Goal: Task Accomplishment & Management: Use online tool/utility

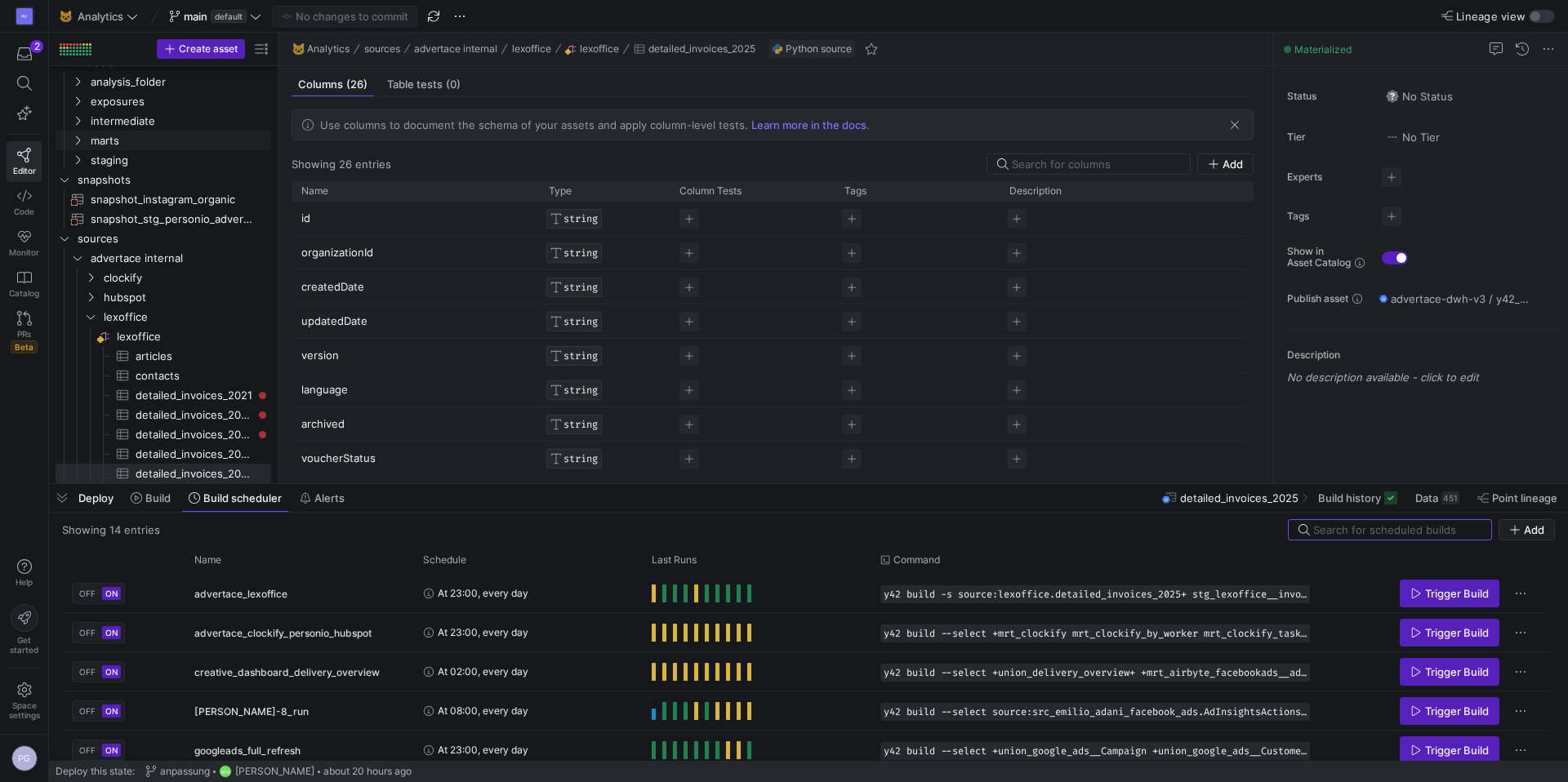
scroll to position [34, 0]
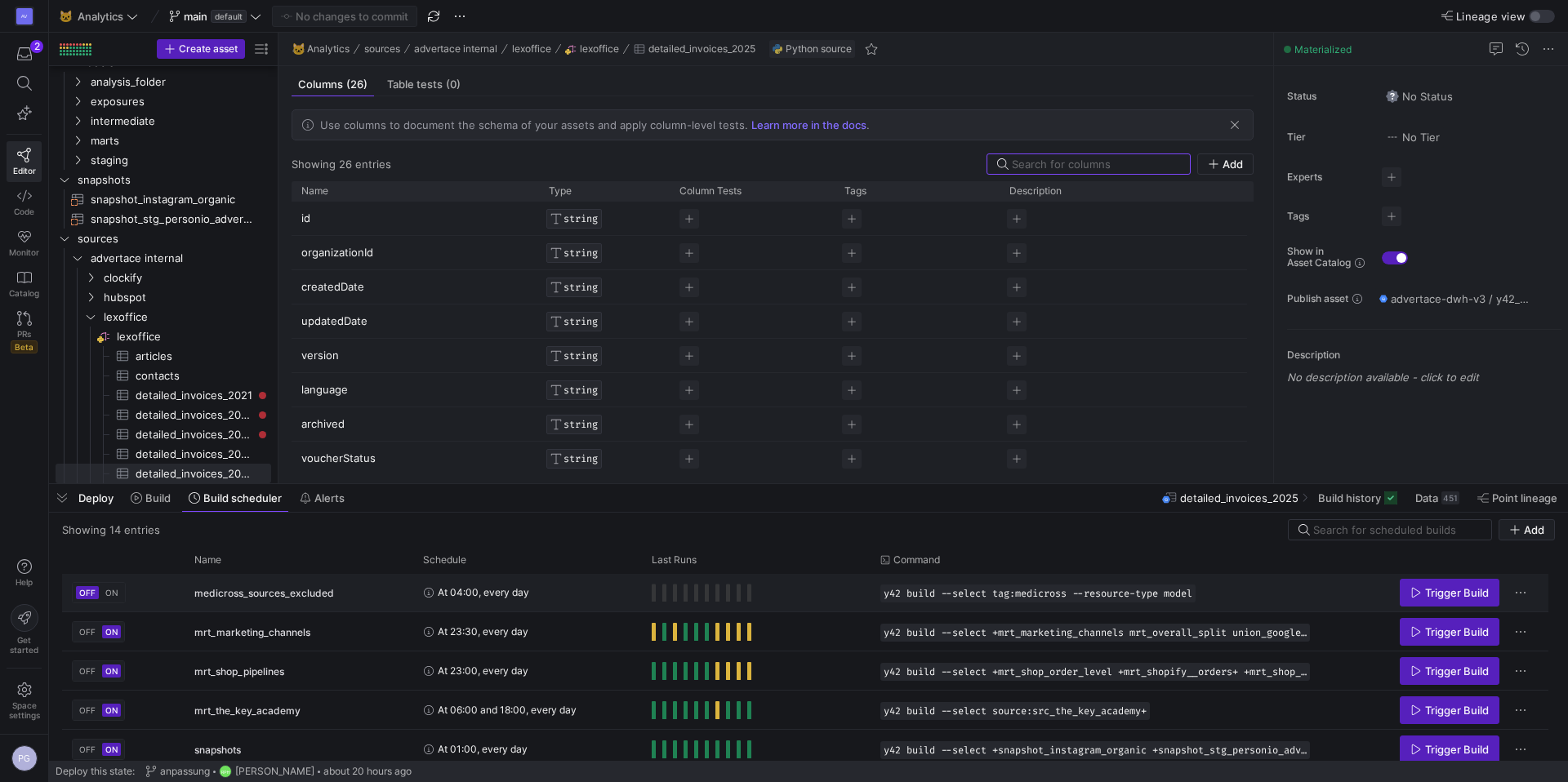
scroll to position [312, 0]
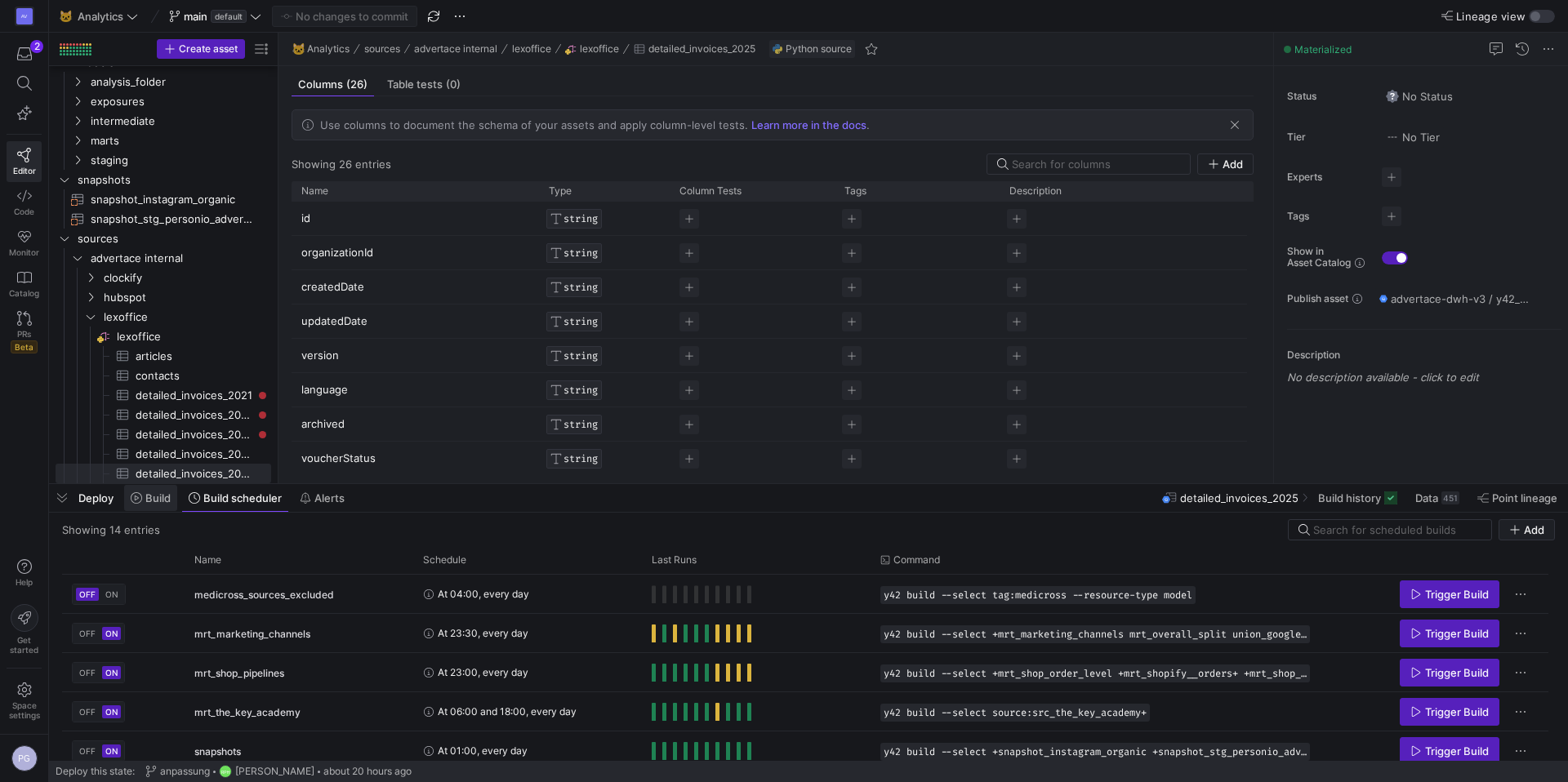
click at [139, 496] on icon at bounding box center [136, 498] width 11 height 11
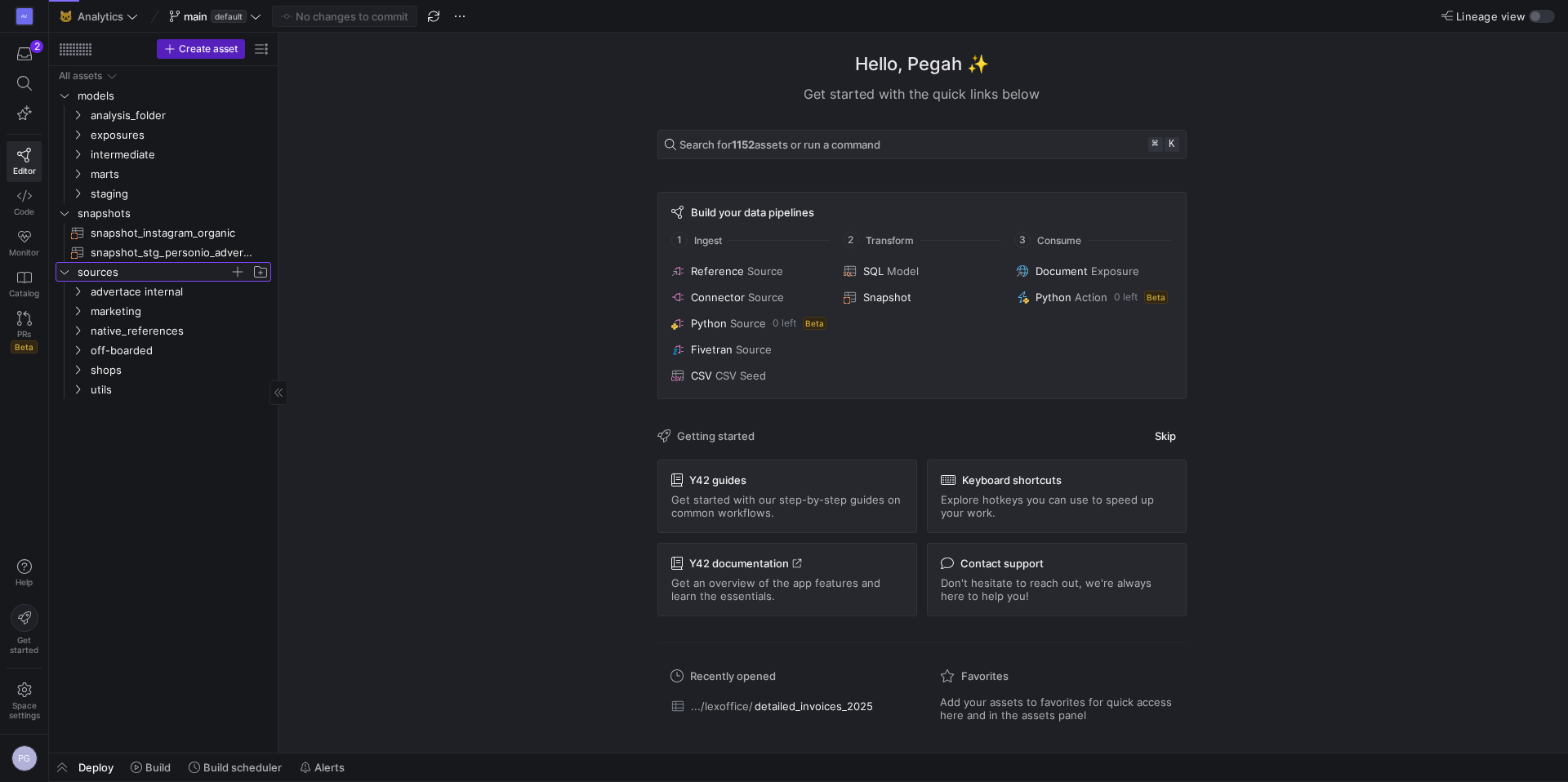
click at [103, 274] on span "sources" at bounding box center [154, 272] width 152 height 19
click at [93, 290] on span "advertace internal" at bounding box center [160, 291] width 139 height 19
click at [115, 320] on span "clockify" at bounding box center [166, 311] width 125 height 19
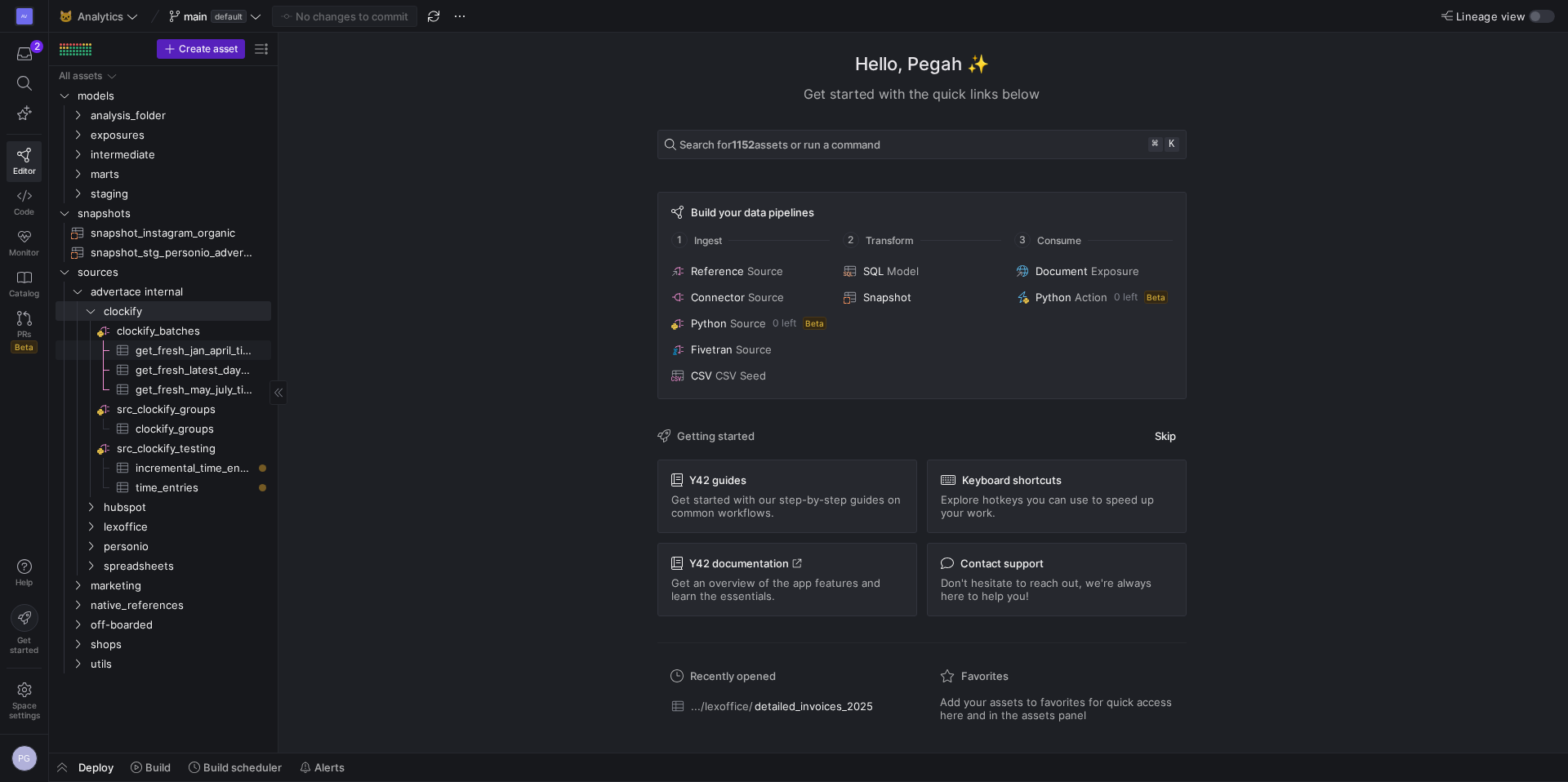
click at [153, 352] on span "get_fresh_jan_april_time_entries​​​​​​​​​" at bounding box center [194, 350] width 117 height 19
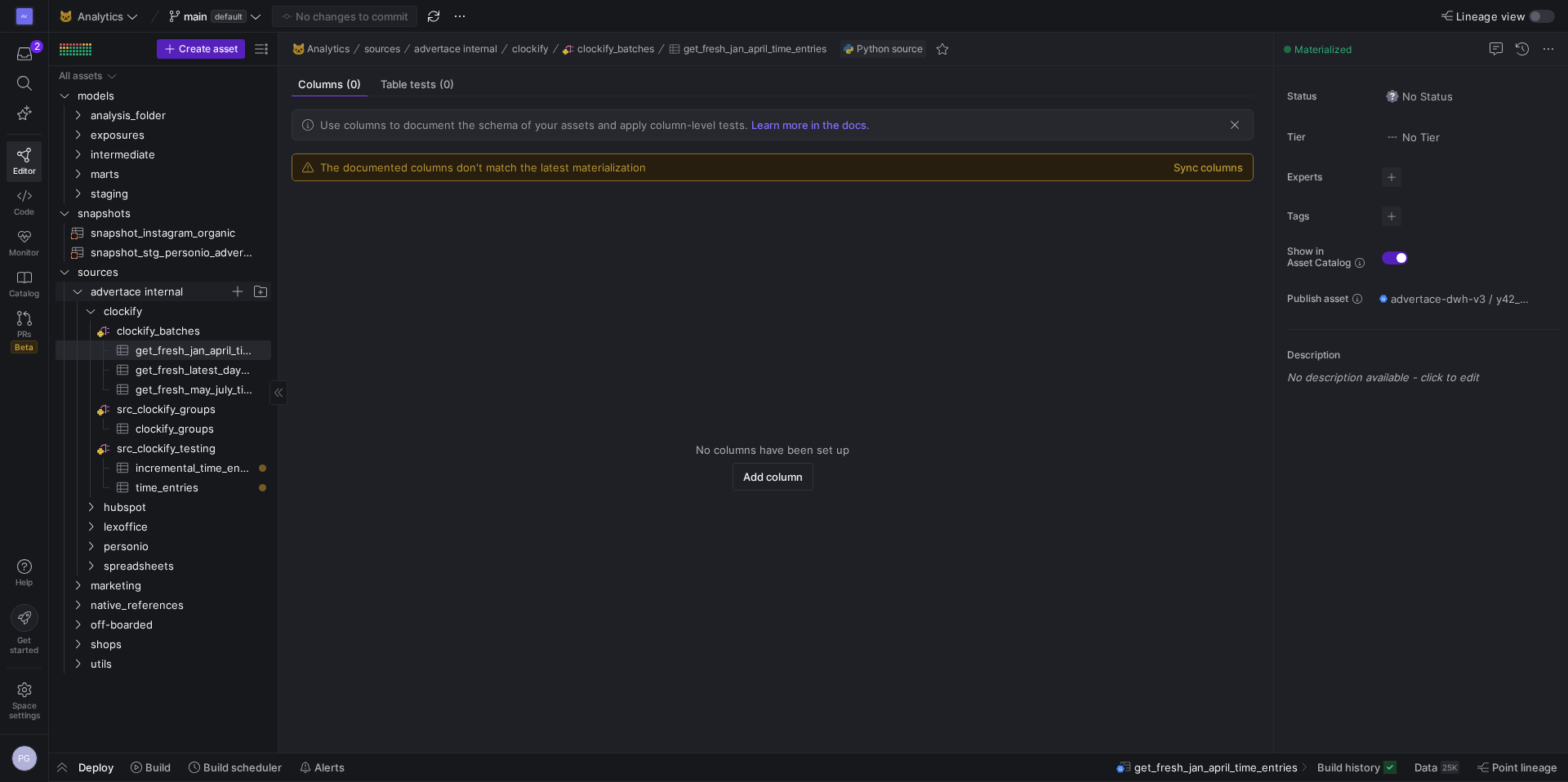
click at [82, 291] on icon "Press SPACE to select this row." at bounding box center [77, 291] width 11 height 10
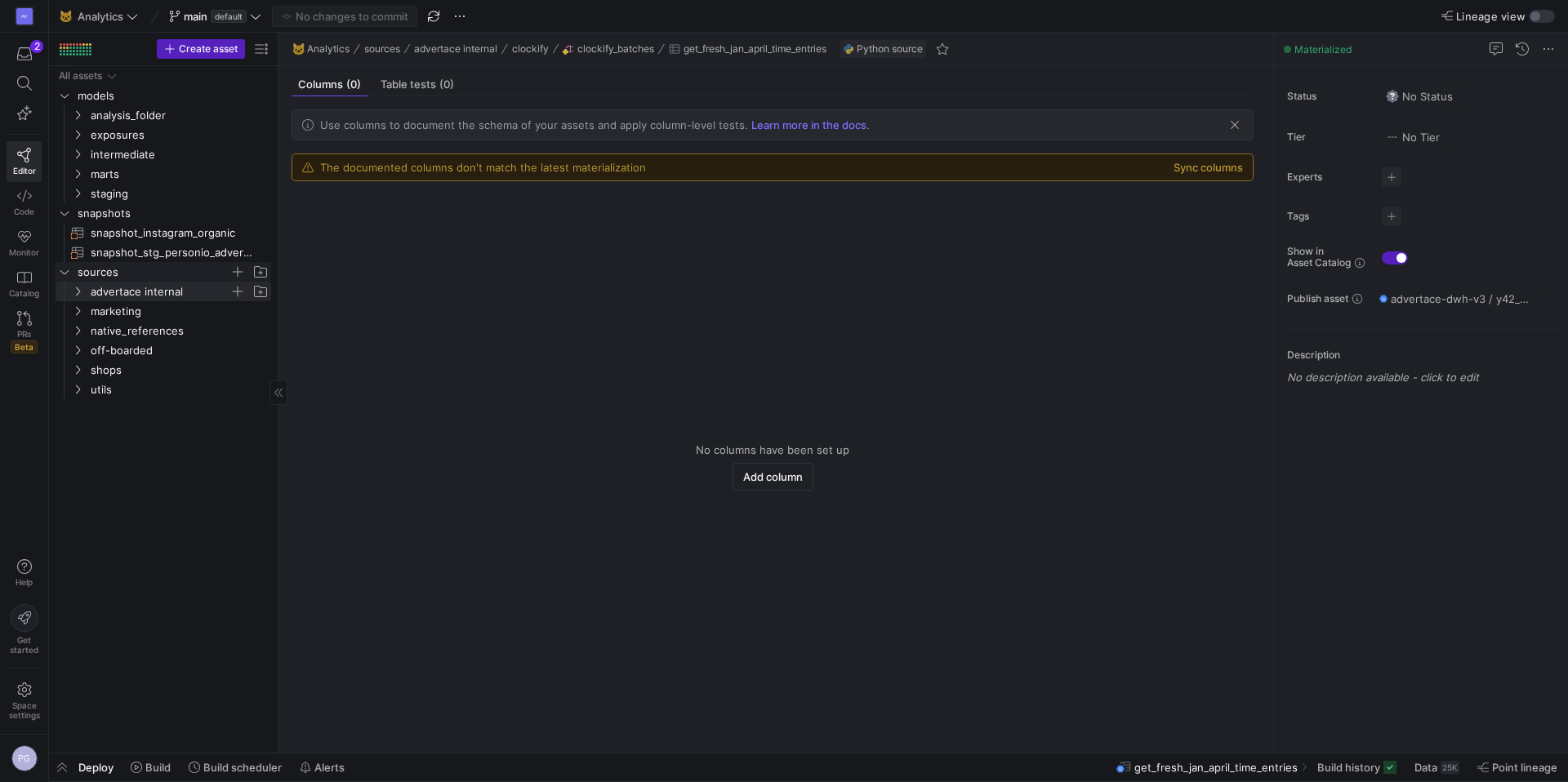
click at [71, 280] on span "sources" at bounding box center [163, 272] width 214 height 18
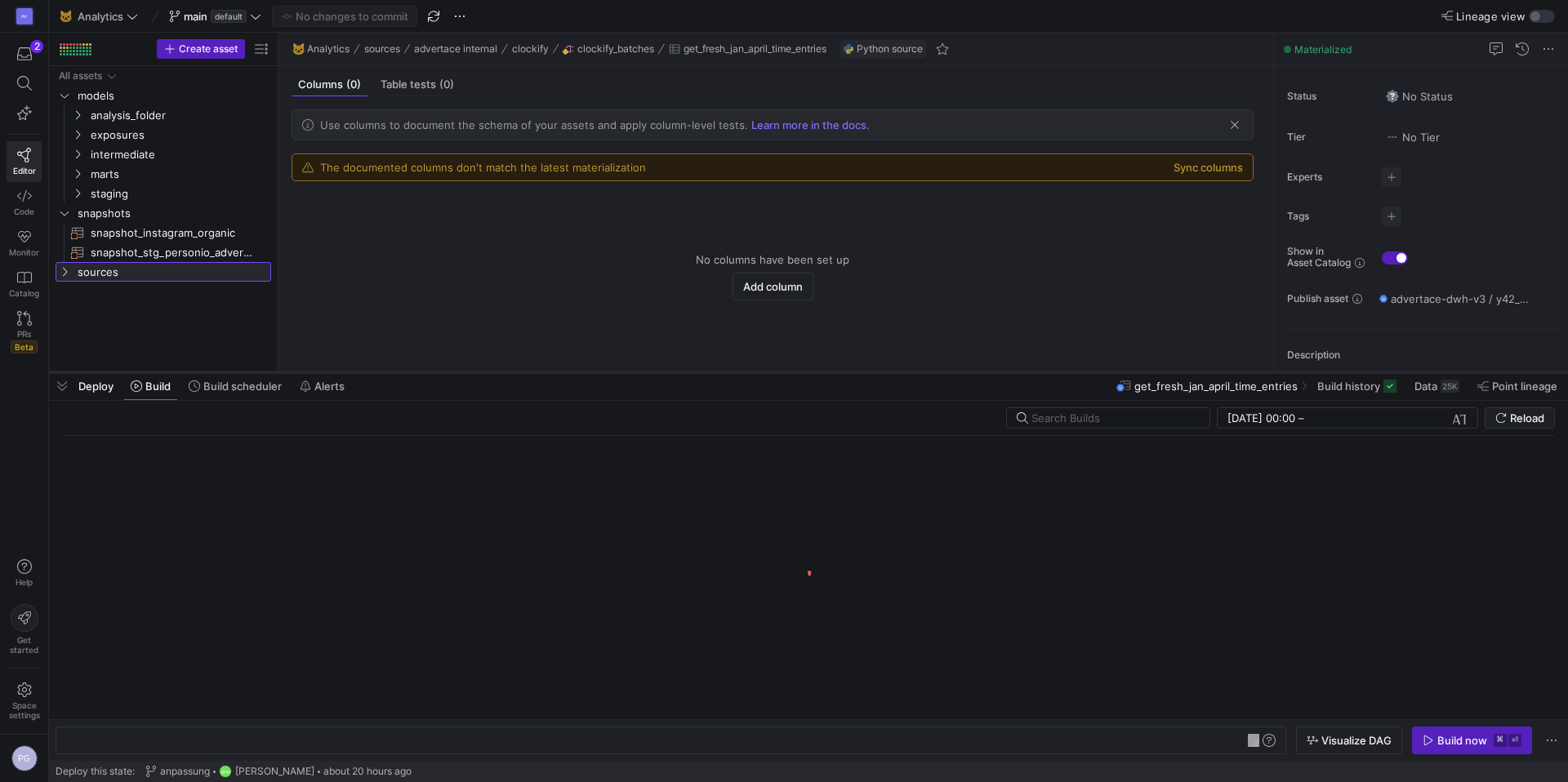
drag, startPoint x: 403, startPoint y: 754, endPoint x: 322, endPoint y: 372, distance: 390.5
click at [322, 372] on div at bounding box center [809, 372] width 1519 height 6
click at [240, 387] on span "Build scheduler" at bounding box center [242, 386] width 79 height 13
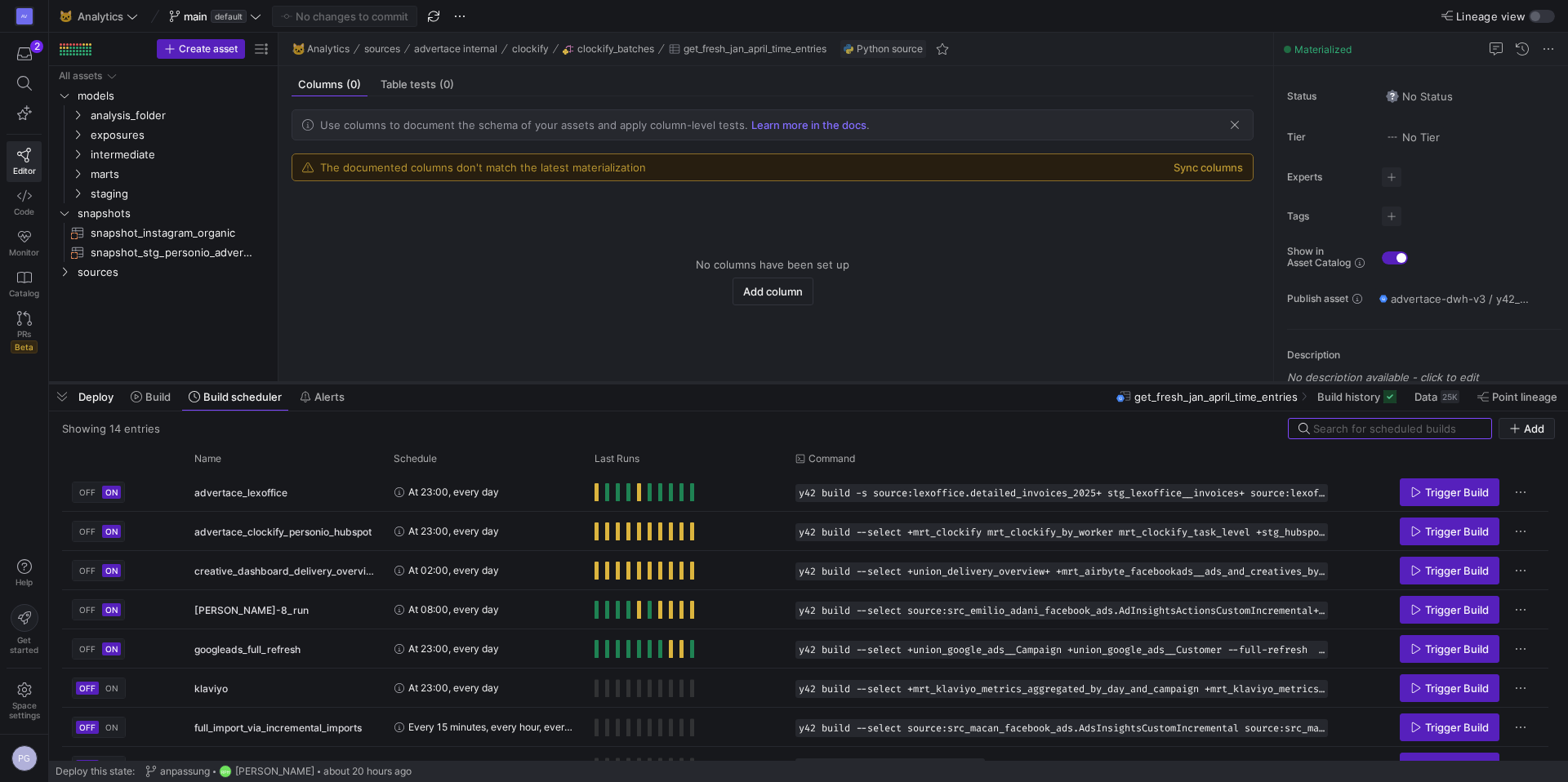
drag, startPoint x: 387, startPoint y: 372, endPoint x: 387, endPoint y: 382, distance: 10.0
click at [387, 382] on div at bounding box center [809, 382] width 1519 height 6
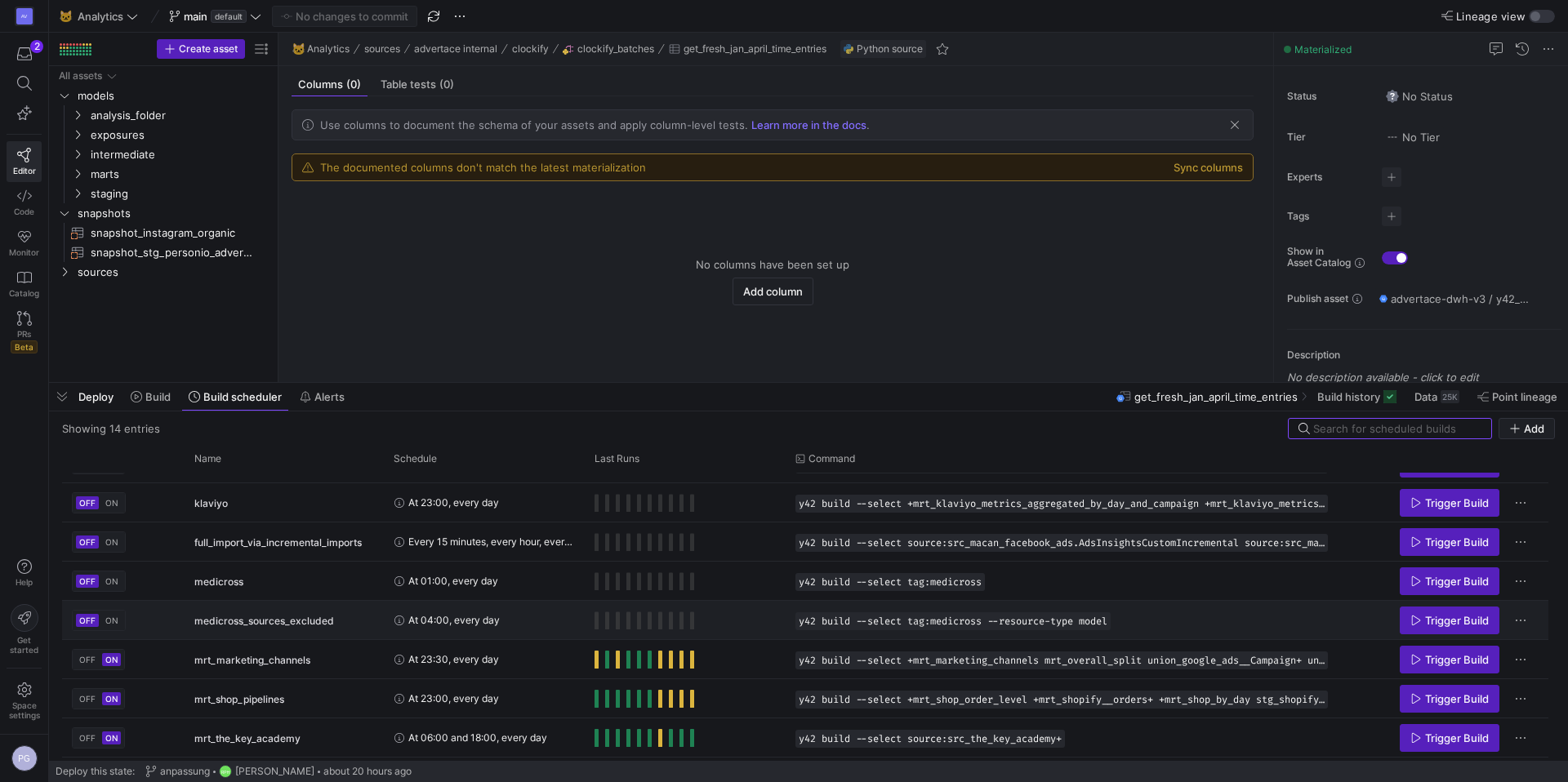
scroll to position [180, 0]
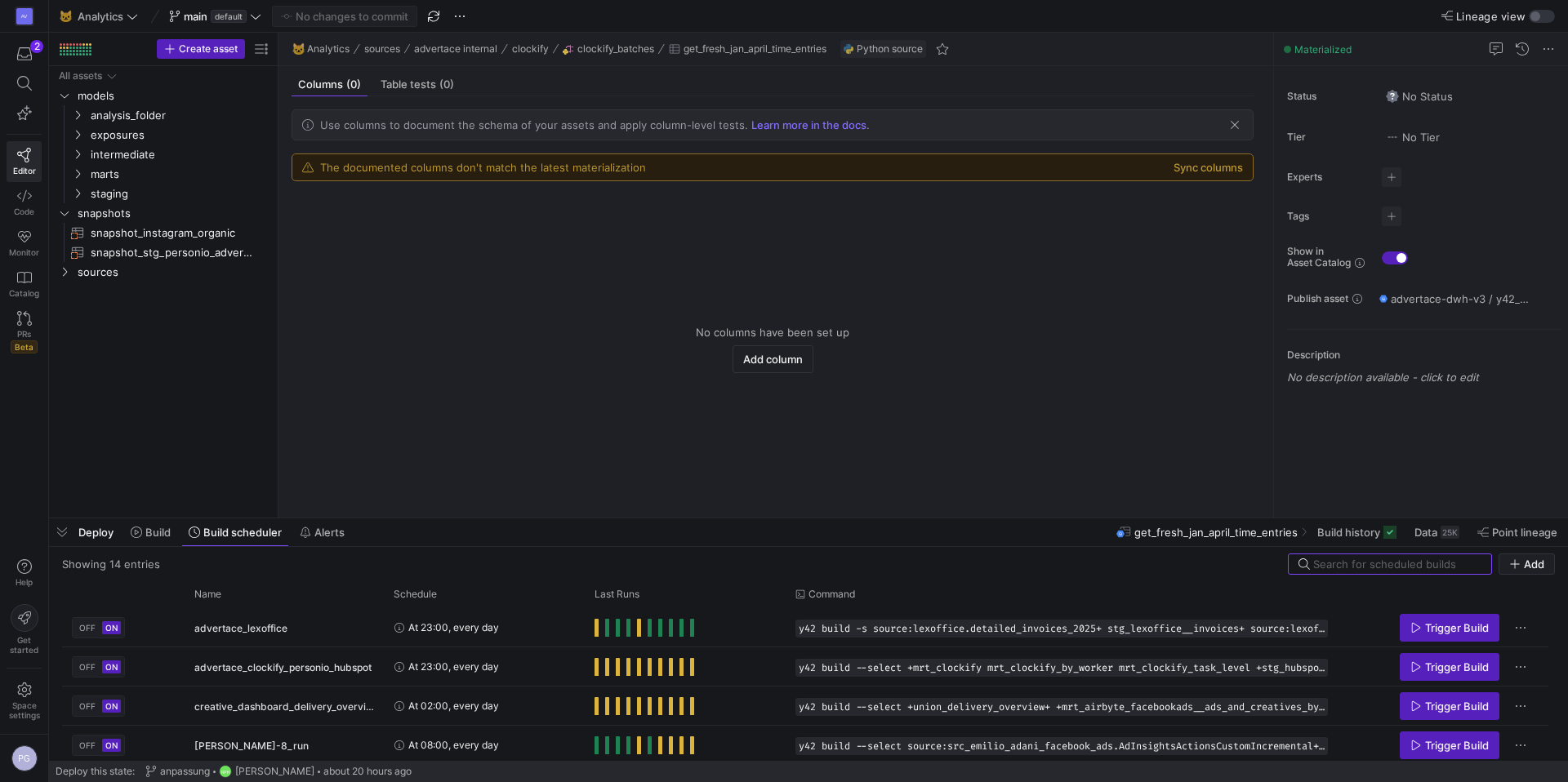
drag, startPoint x: 901, startPoint y: 384, endPoint x: 904, endPoint y: 522, distance: 138.0
click at [906, 519] on div at bounding box center [809, 518] width 1519 height 6
